Goal: Task Accomplishment & Management: Use online tool/utility

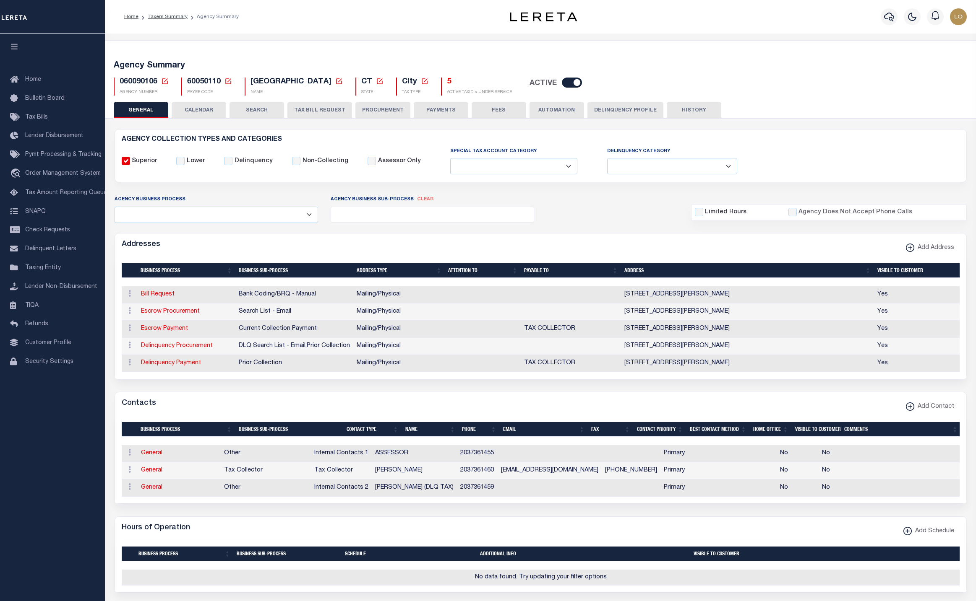
select select
click at [162, 82] on icon at bounding box center [165, 81] width 6 height 6
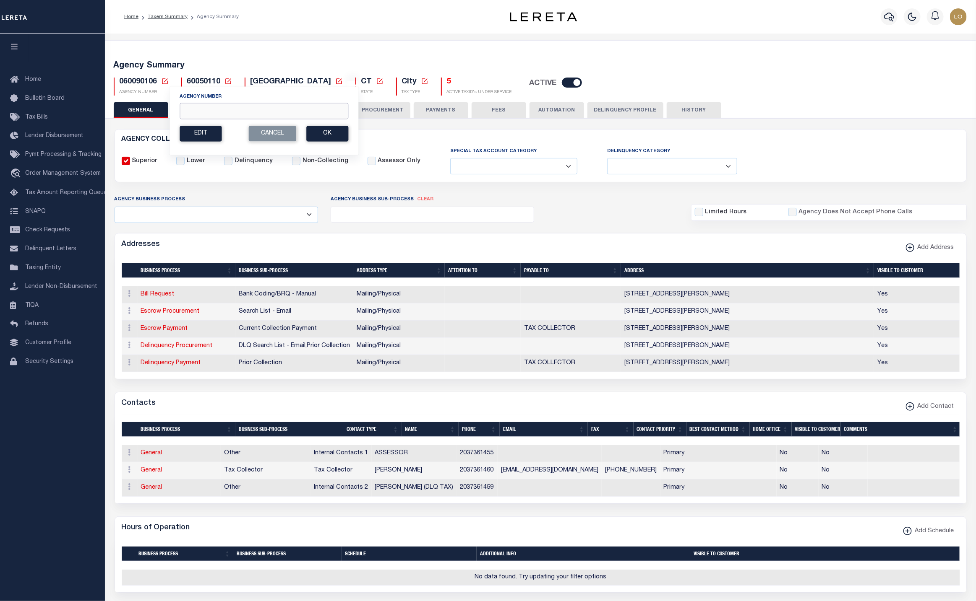
click at [184, 111] on input "Agency Number" at bounding box center [264, 111] width 169 height 16
paste input "010070000"
type input "010070000"
click at [340, 134] on button "Ok" at bounding box center [327, 134] width 42 height 16
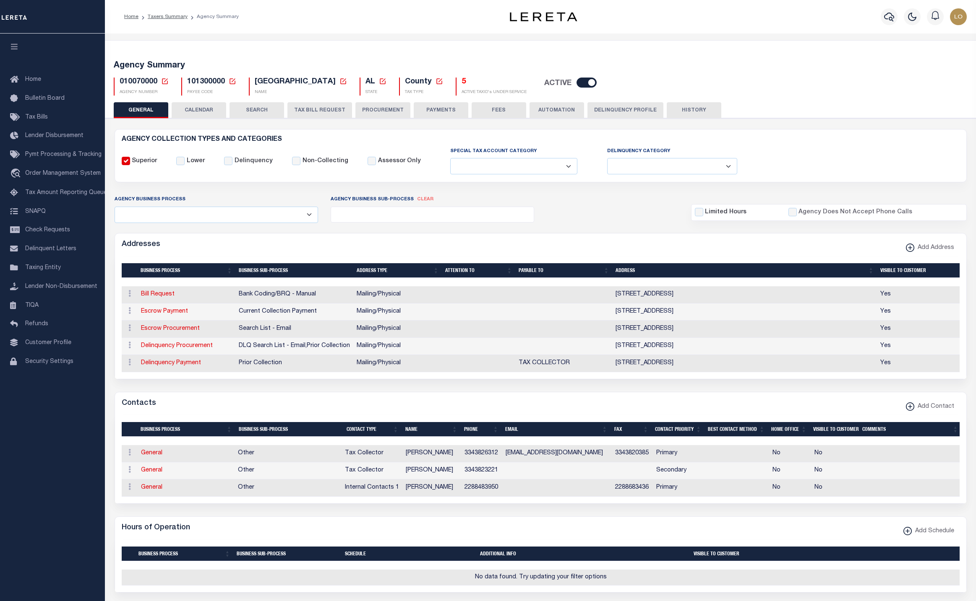
select select
click at [461, 82] on h5 "5" at bounding box center [493, 82] width 65 height 9
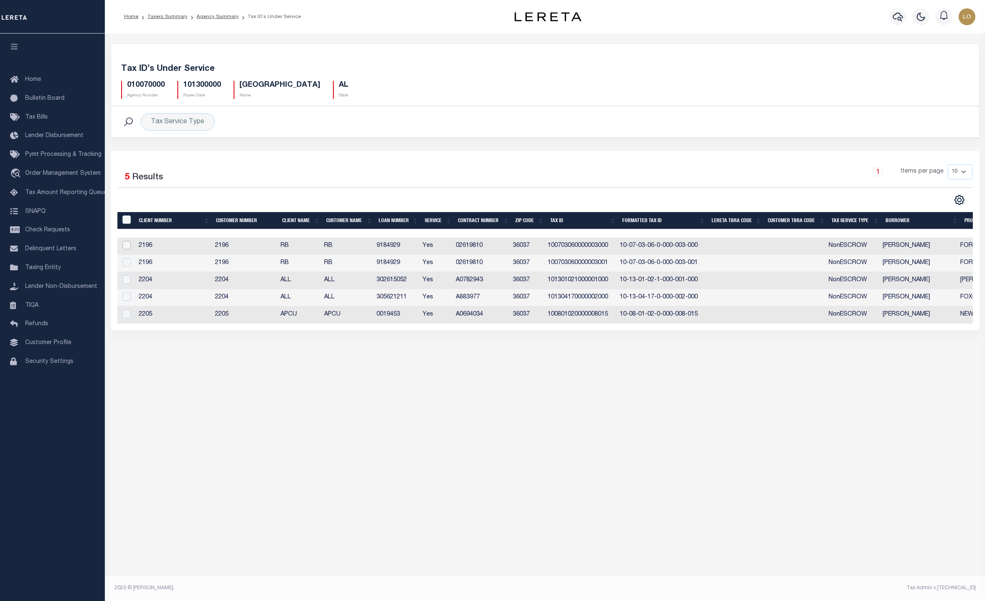
click at [125, 246] on input "checkbox" at bounding box center [126, 245] width 8 height 8
checkbox input "true"
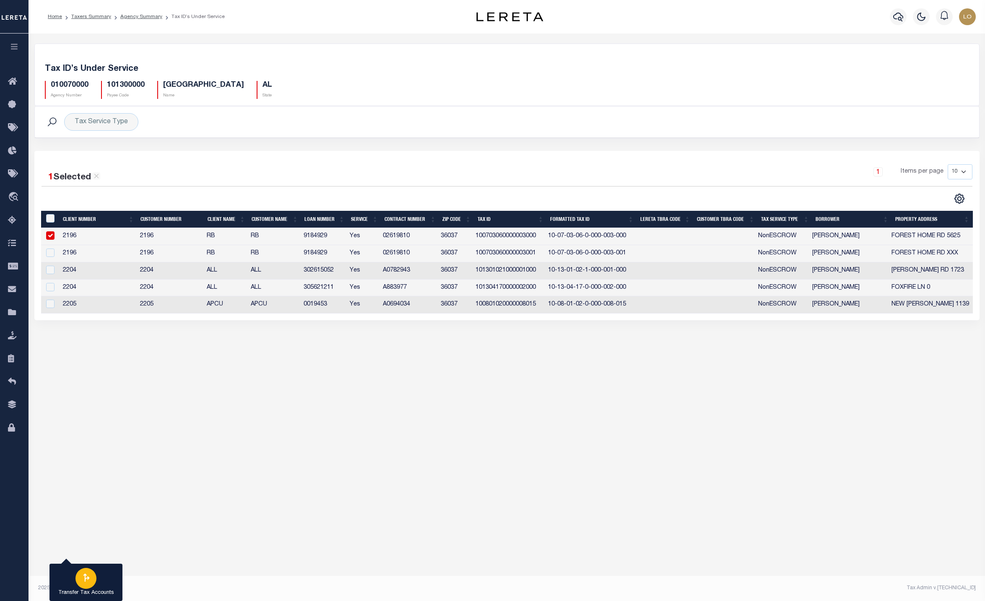
click at [85, 578] on icon "button" at bounding box center [86, 578] width 6 height 8
type input "010070000"
select select
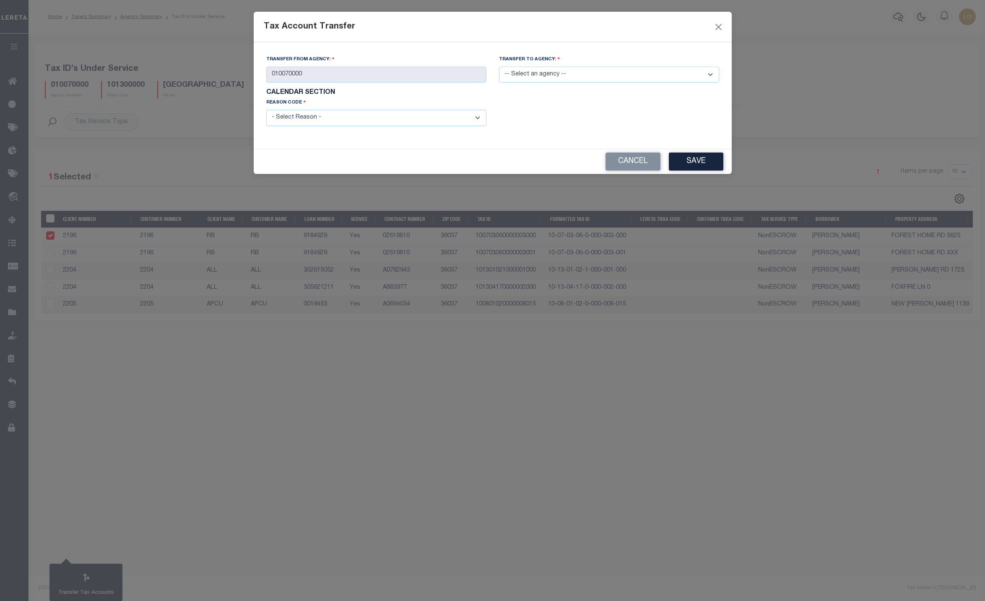
click at [578, 81] on select "-- Select an agency --" at bounding box center [609, 75] width 220 height 16
click at [624, 165] on button "Cancel" at bounding box center [633, 162] width 55 height 18
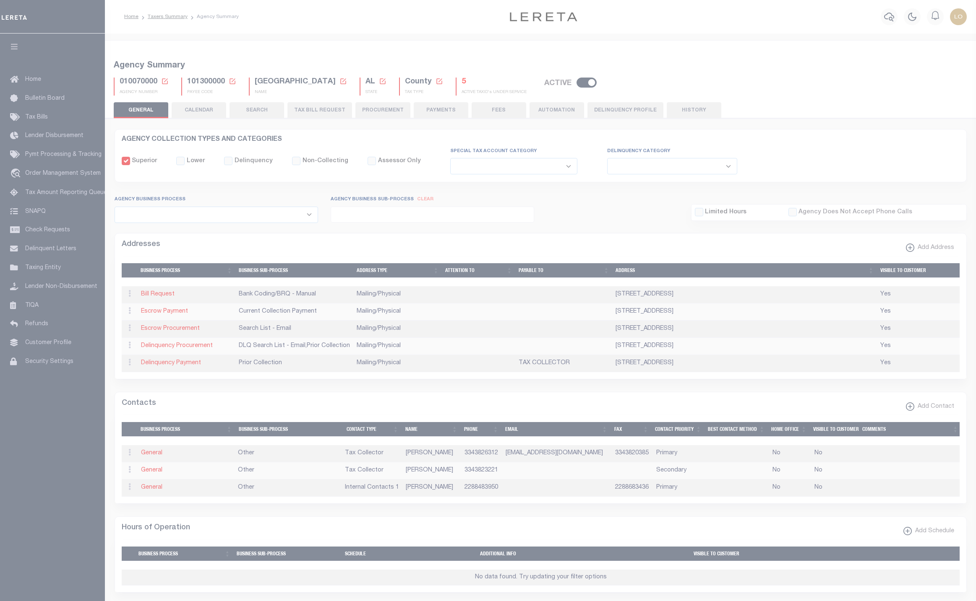
select select
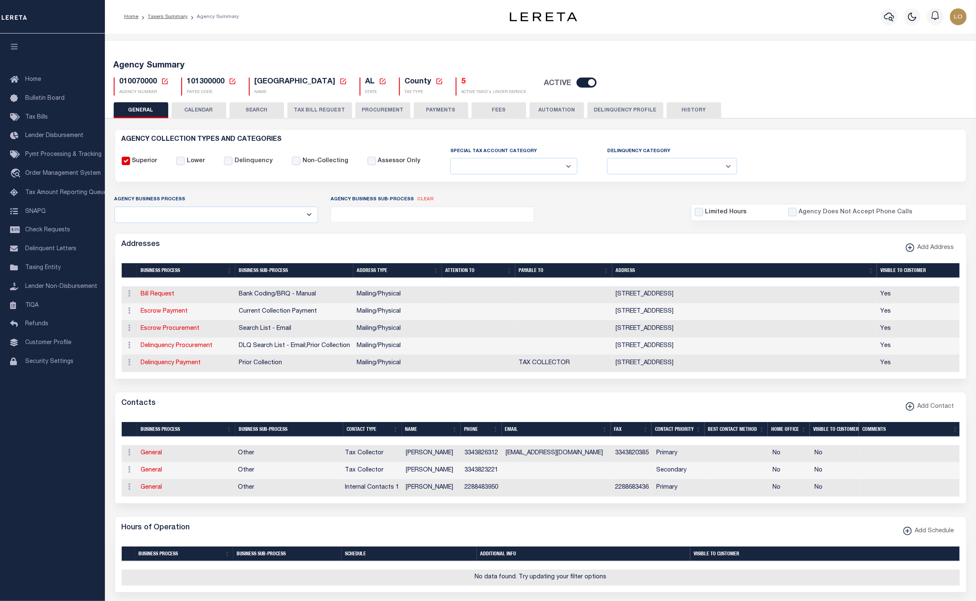
click at [461, 81] on h5 "5" at bounding box center [493, 82] width 65 height 9
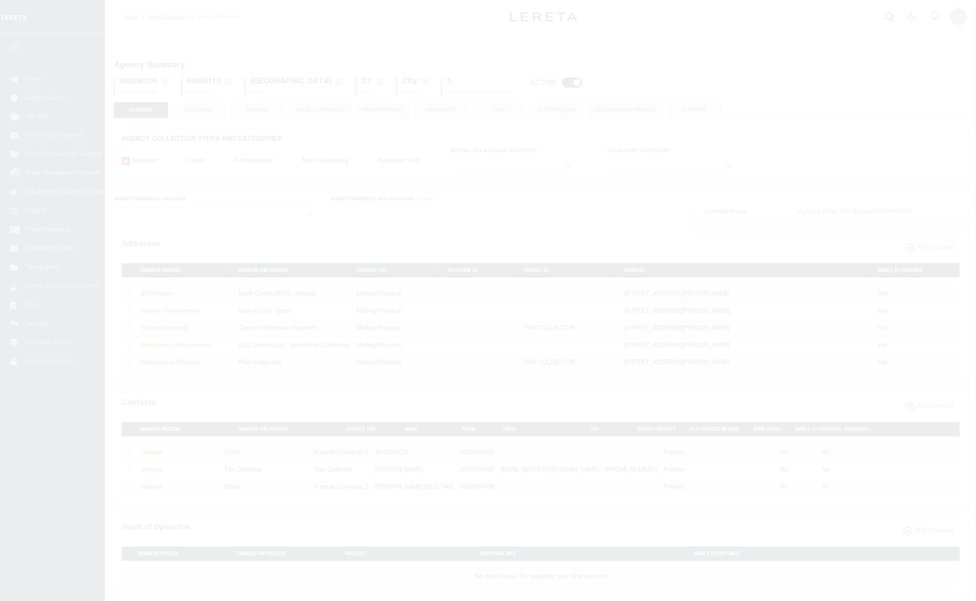
select select
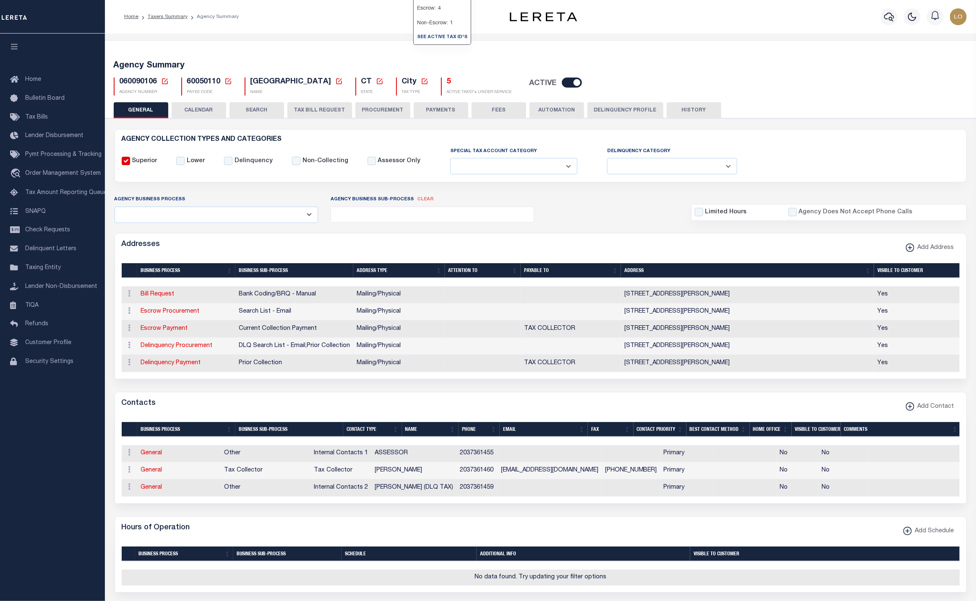
click at [447, 83] on h5 "5" at bounding box center [479, 82] width 65 height 9
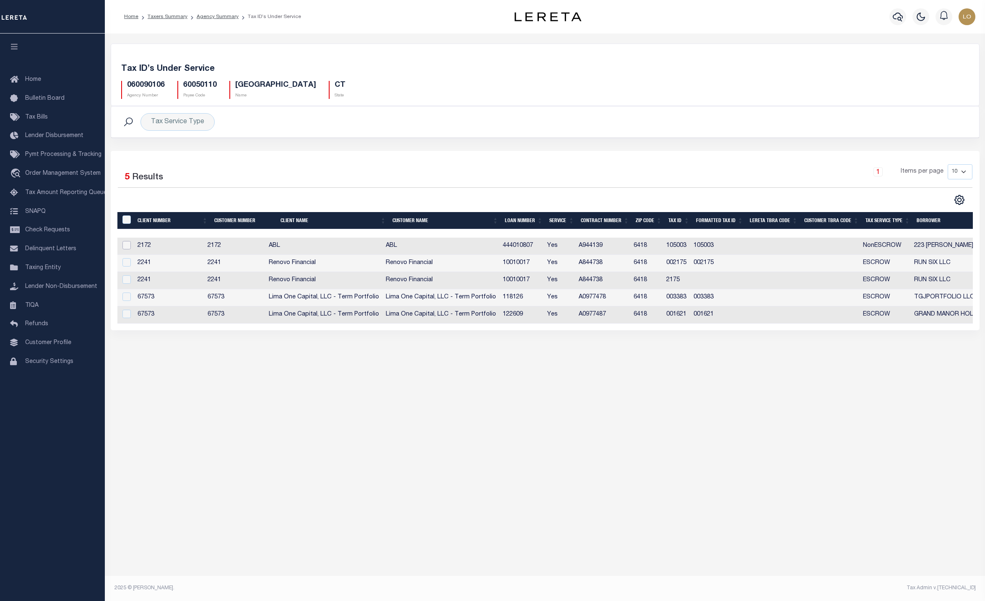
click at [130, 248] on input "checkbox" at bounding box center [126, 245] width 8 height 8
checkbox input "true"
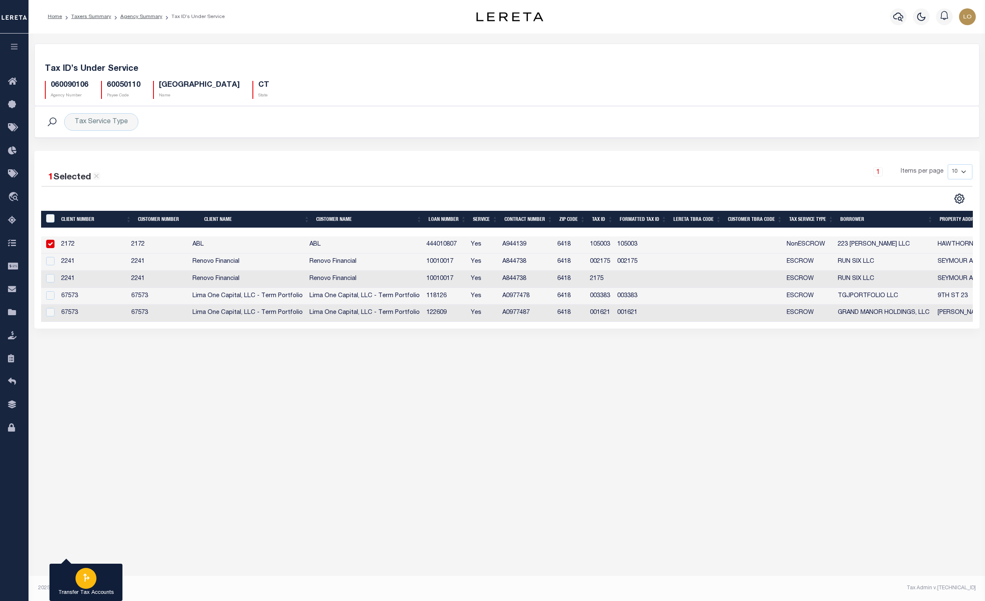
click at [78, 579] on div "button" at bounding box center [86, 578] width 21 height 21
type input "060090106"
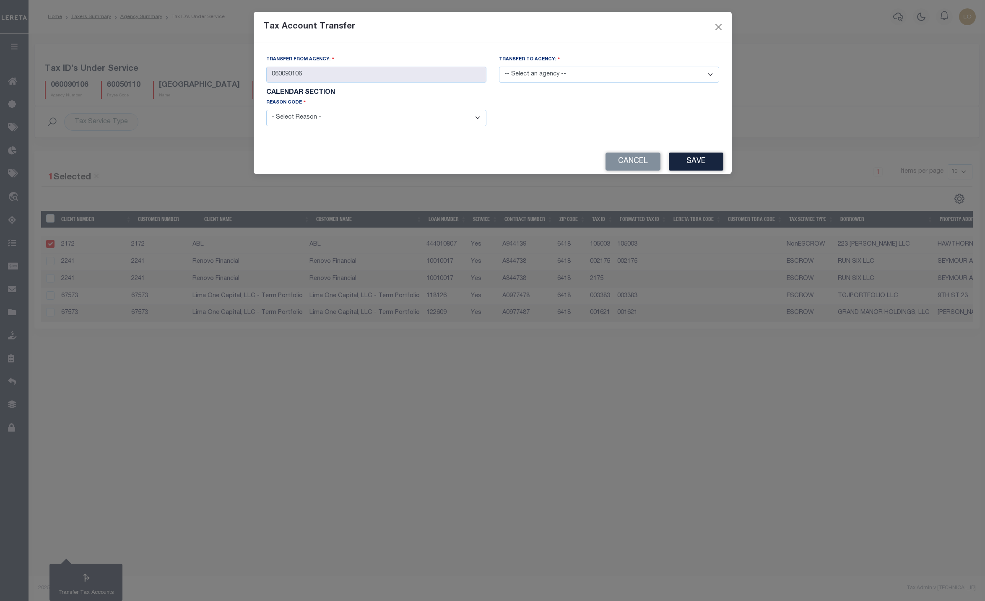
click at [594, 76] on select "-- Select an agency -- 060050101 060050106 060050107 060050108 060050203 060050…" at bounding box center [609, 75] width 220 height 16
click at [398, 148] on div "Transfer from Agency: 060090106 Transfer to Agency: -- Select an agency -- 0600…" at bounding box center [493, 95] width 478 height 107
click at [552, 76] on select "-- Select an agency -- 060050101 060050106 060050107 060050108 060050203 060050…" at bounding box center [609, 75] width 220 height 16
select select "060050101"
click at [499, 67] on select "-- Select an agency -- 060050101 060050106 060050107 060050108 060050203 060050…" at bounding box center [609, 75] width 220 height 16
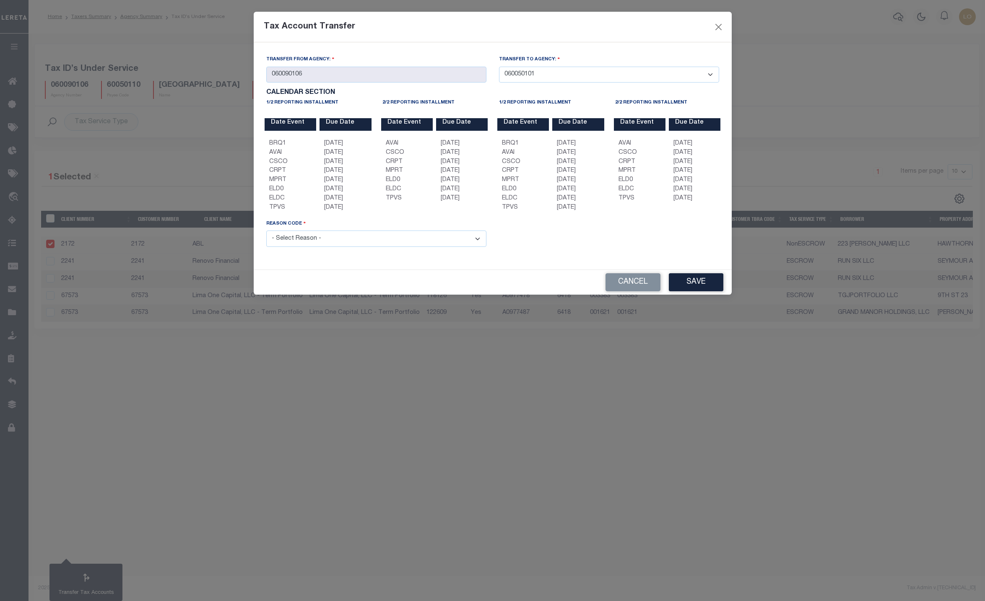
click at [583, 77] on select "-- Select an agency -- 060050101 060050106 060050107 060050108 060050203 060050…" at bounding box center [609, 75] width 220 height 16
click at [615, 289] on button "Cancel" at bounding box center [633, 282] width 55 height 18
